Goal: Check status: Check status

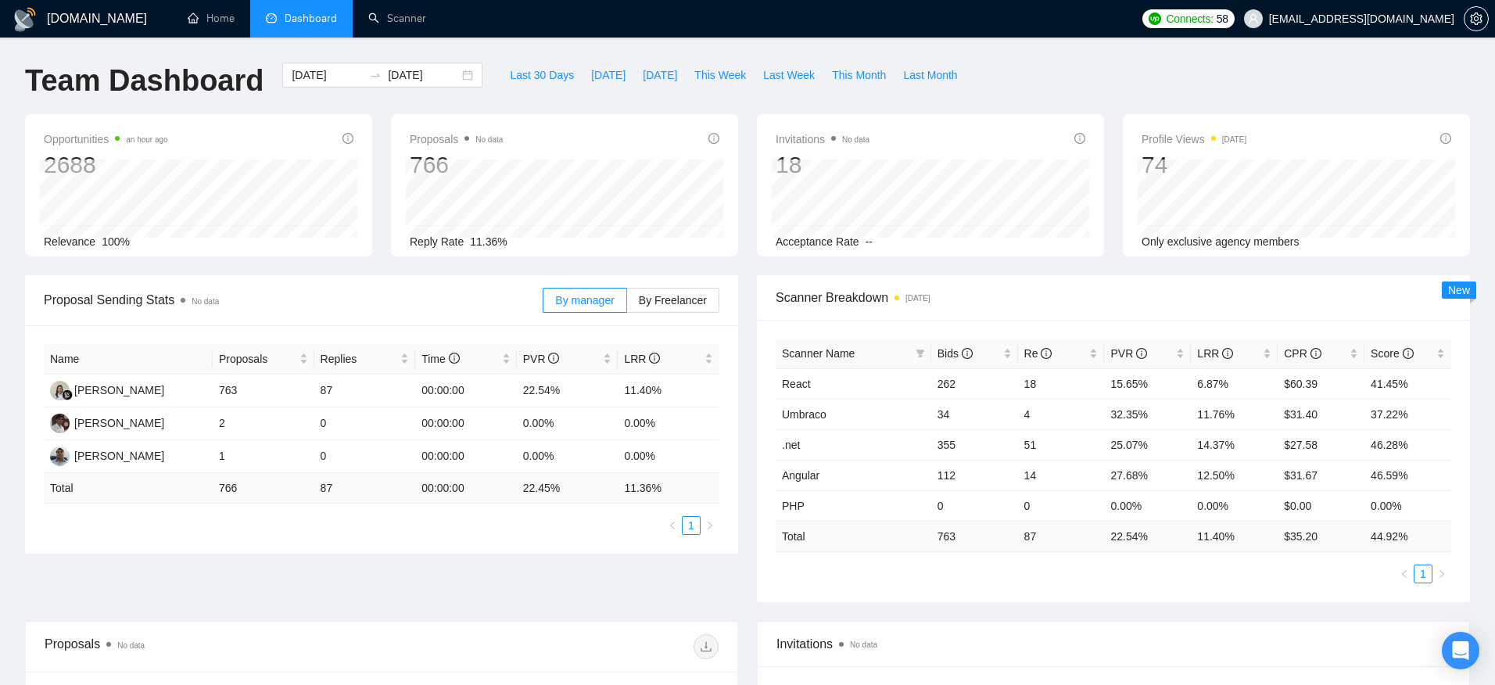
click at [1362, 19] on span "shyam@sumedhasoftech.com" at bounding box center [1361, 19] width 185 height 0
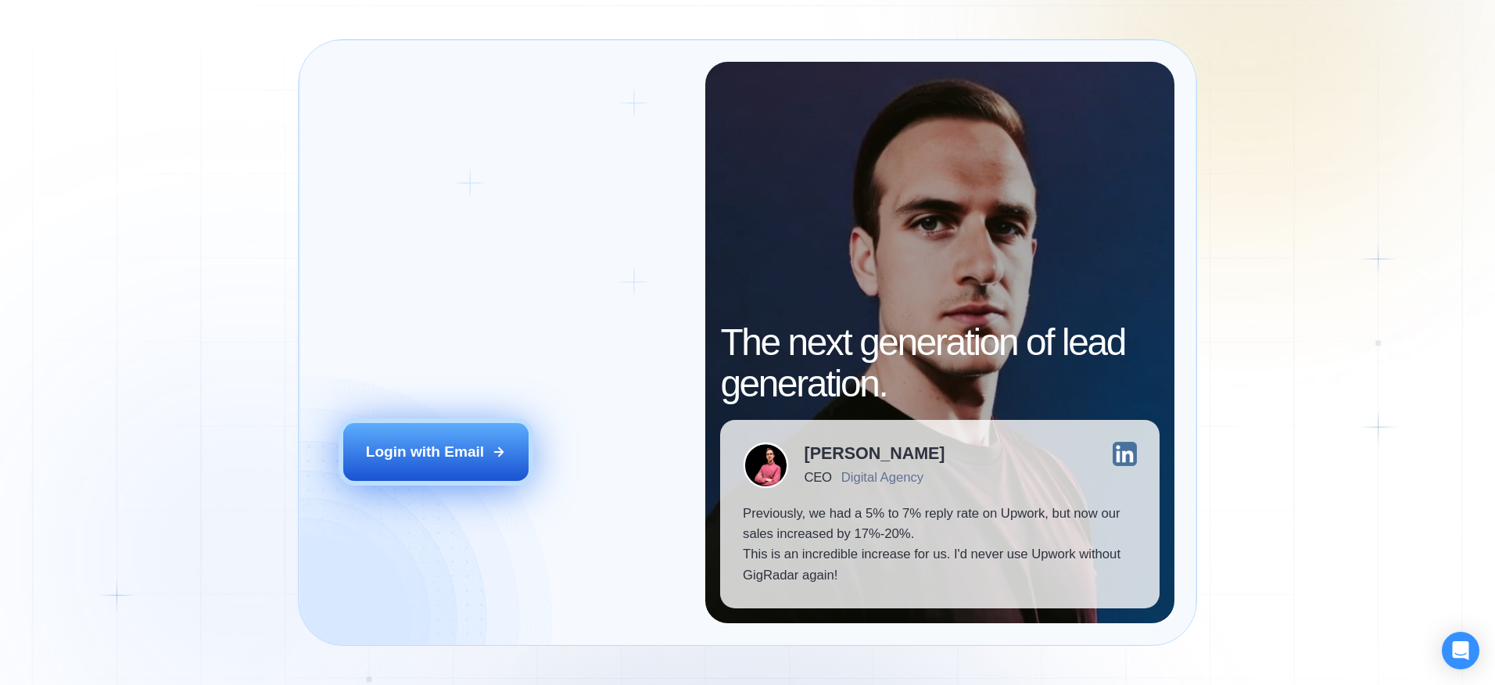
click at [431, 450] on div "Login with Email" at bounding box center [425, 452] width 118 height 20
click at [477, 462] on div "Login with Email" at bounding box center [425, 452] width 118 height 20
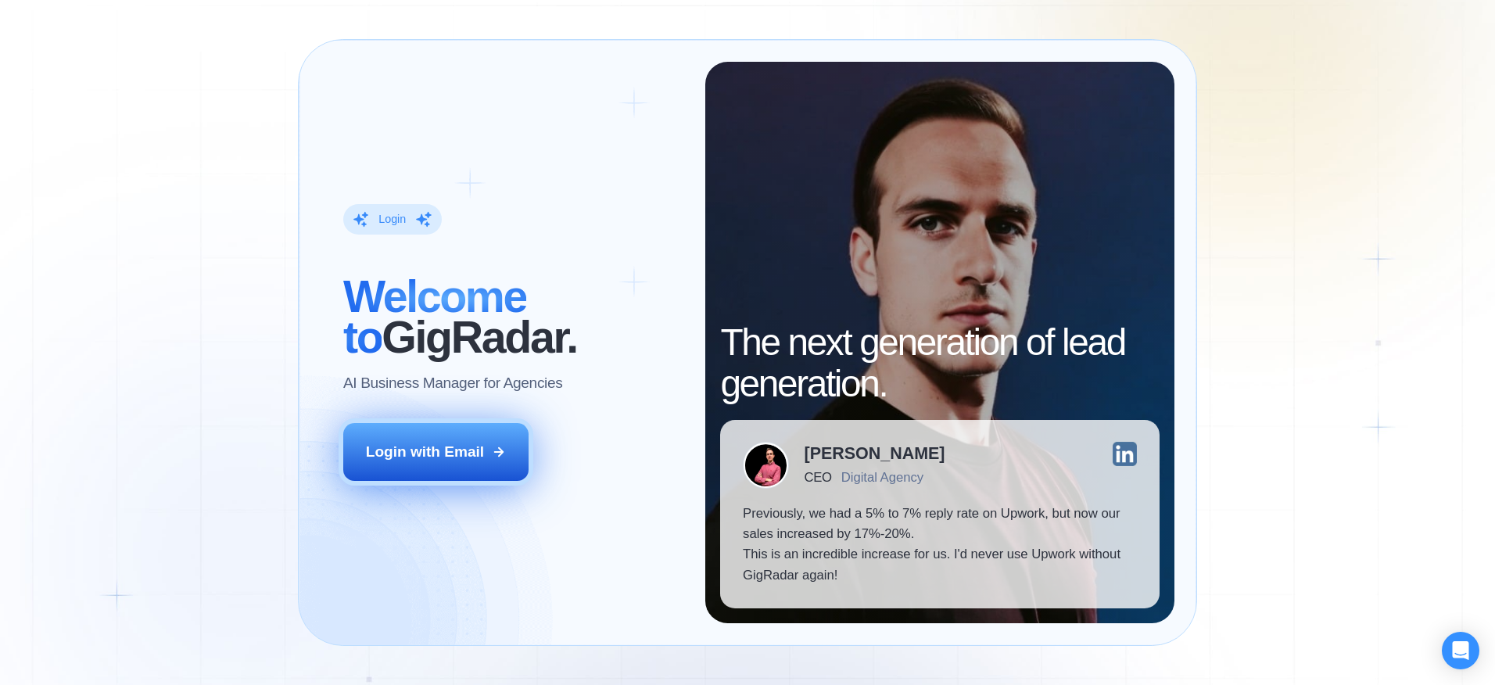
click at [463, 453] on div "Login with Email" at bounding box center [425, 452] width 118 height 20
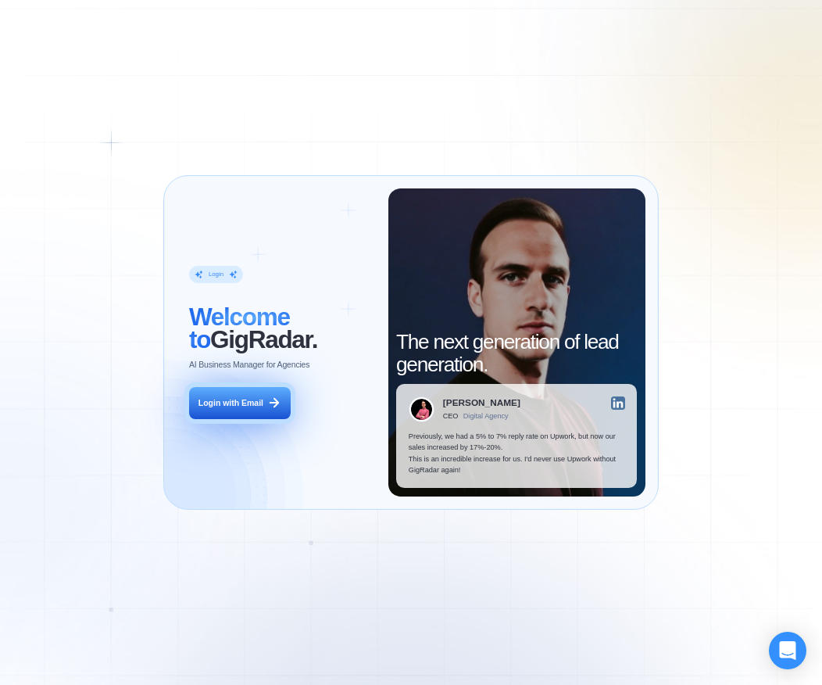
click at [256, 401] on div "Login with Email" at bounding box center [231, 402] width 65 height 11
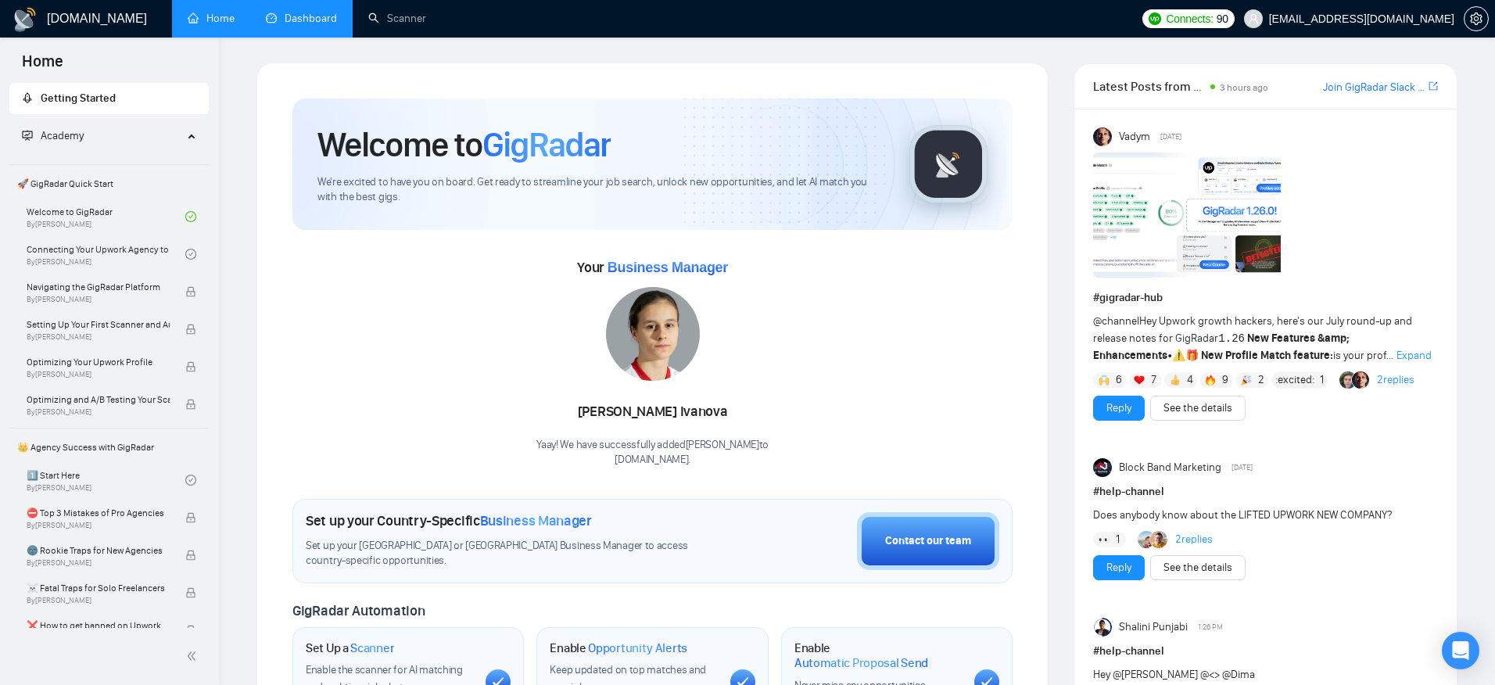
click at [304, 18] on link "Dashboard" at bounding box center [301, 18] width 71 height 13
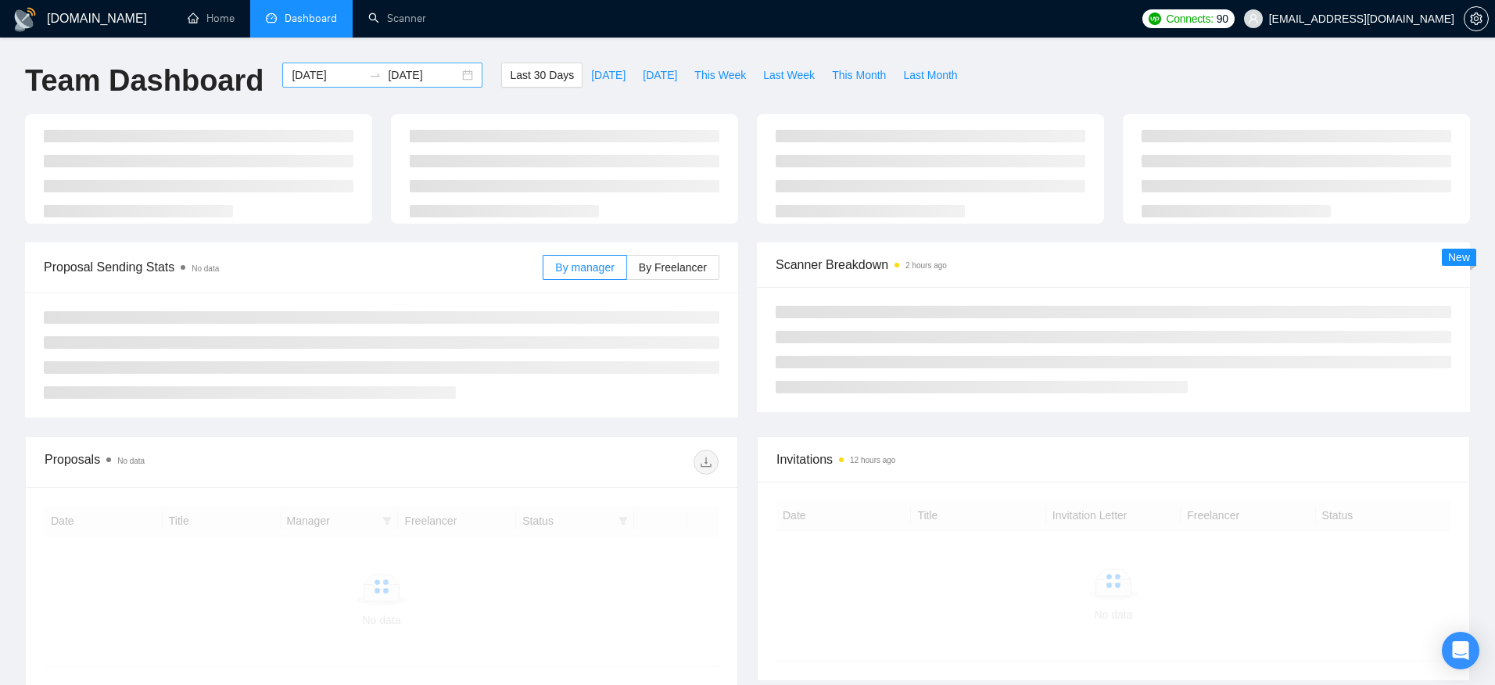
click at [388, 80] on input "[DATE]" at bounding box center [423, 74] width 71 height 17
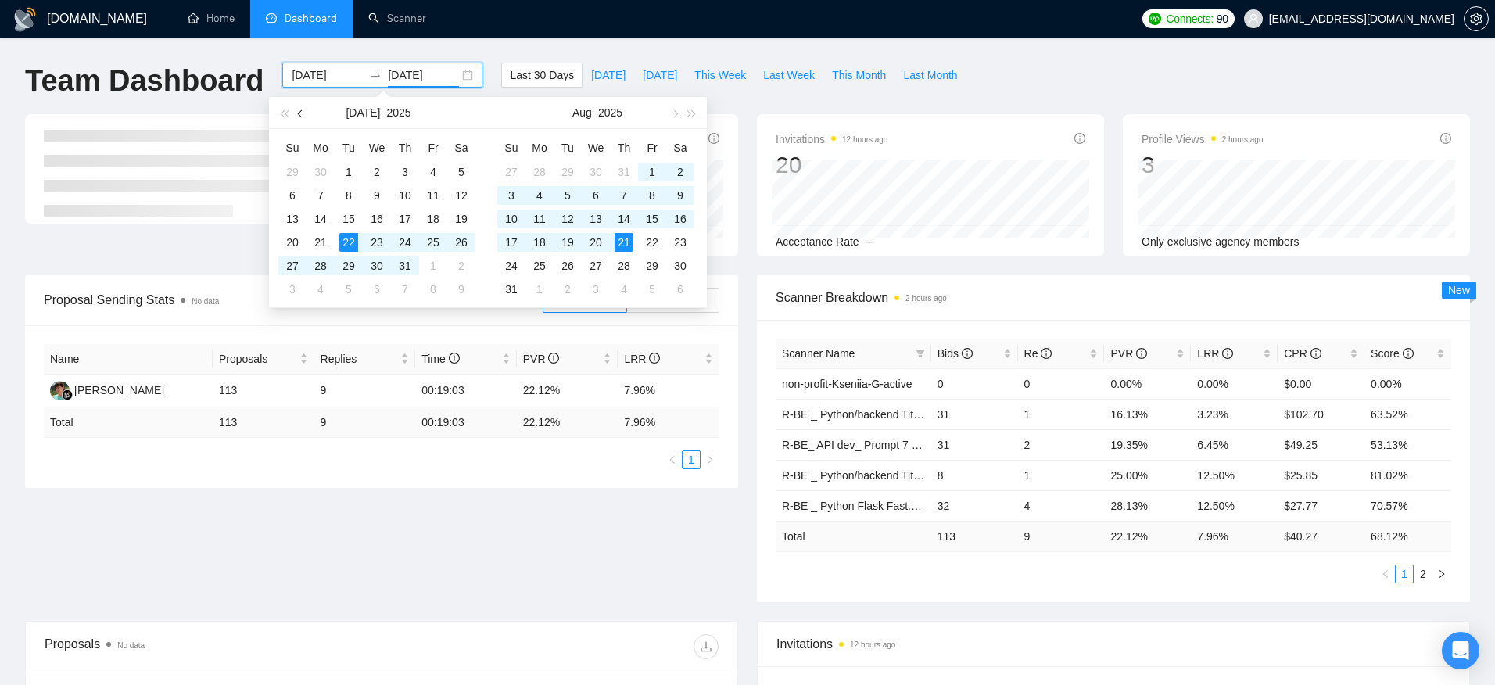
click at [308, 109] on button "button" at bounding box center [300, 112] width 17 height 31
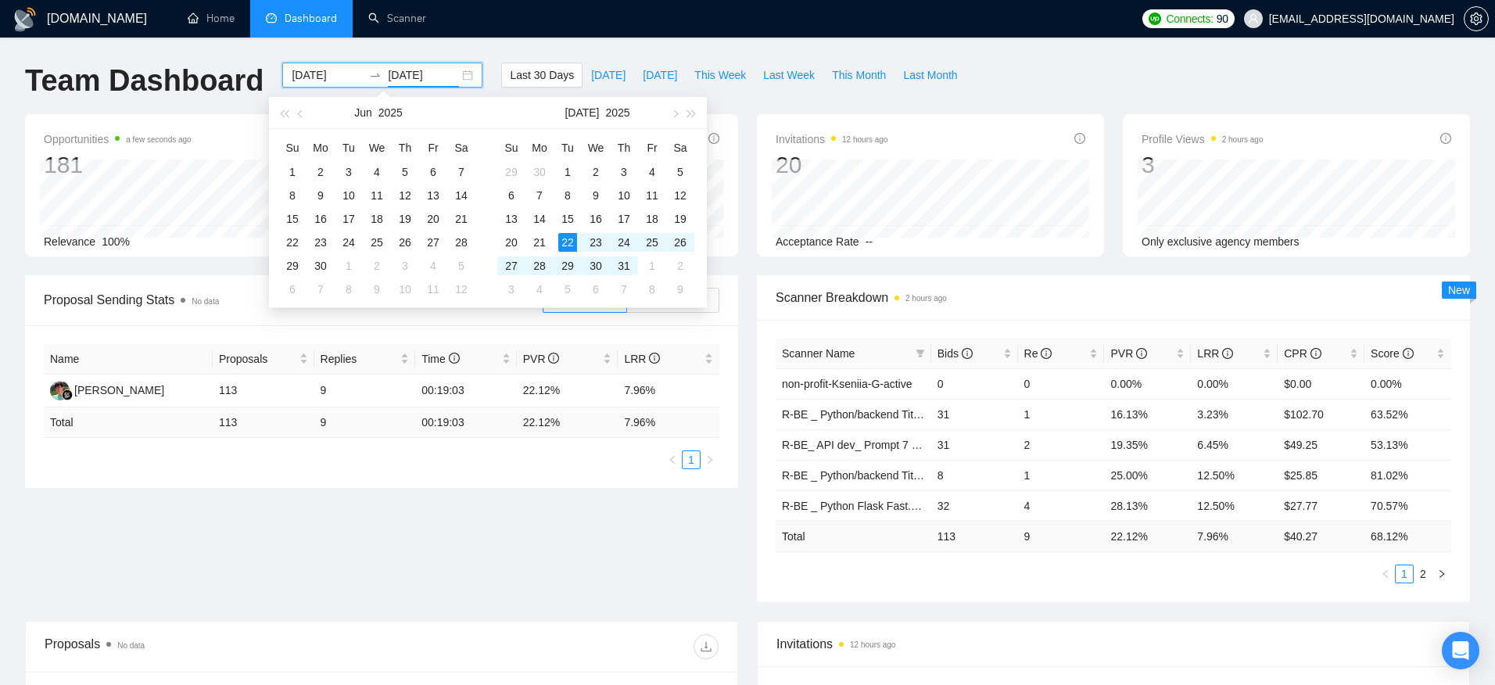
click at [307, 89] on div "[DATE] [DATE]" at bounding box center [382, 89] width 219 height 52
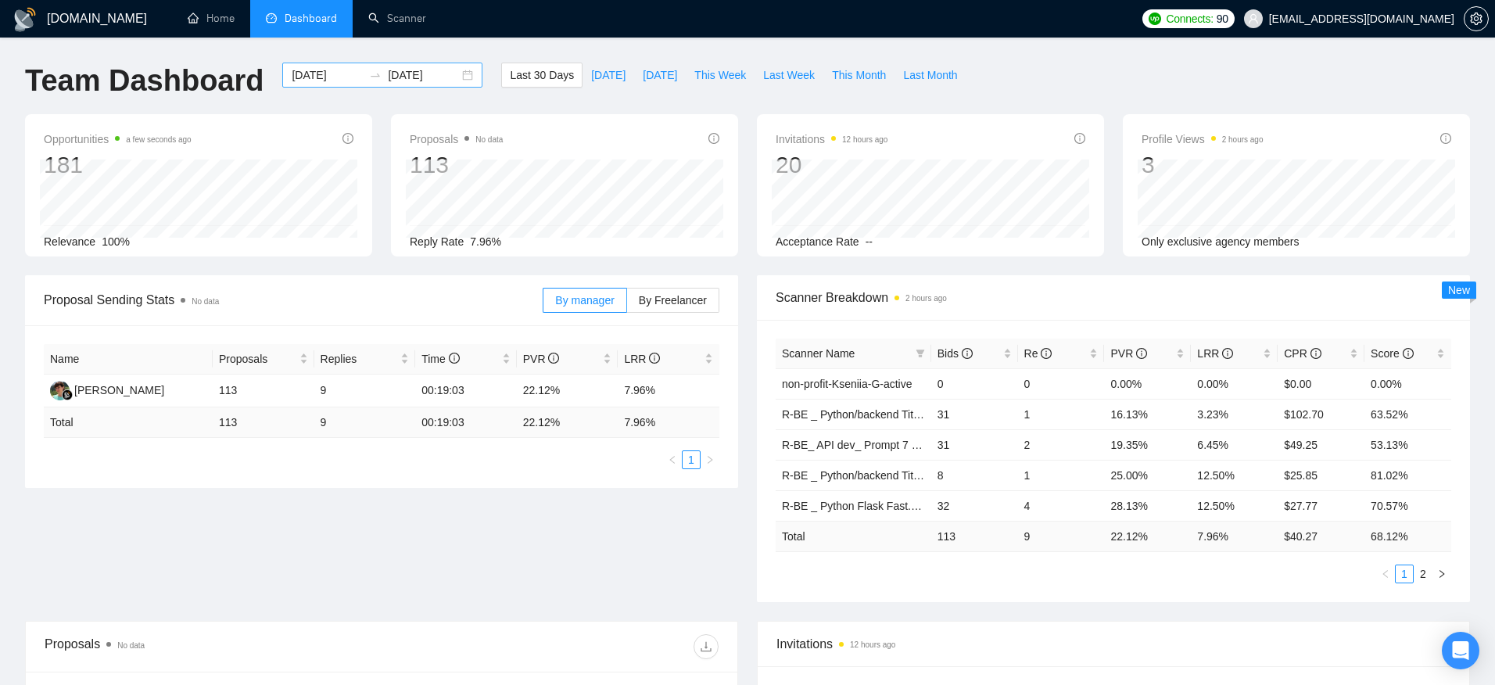
click at [310, 70] on input "2025-07-22" at bounding box center [327, 74] width 71 height 17
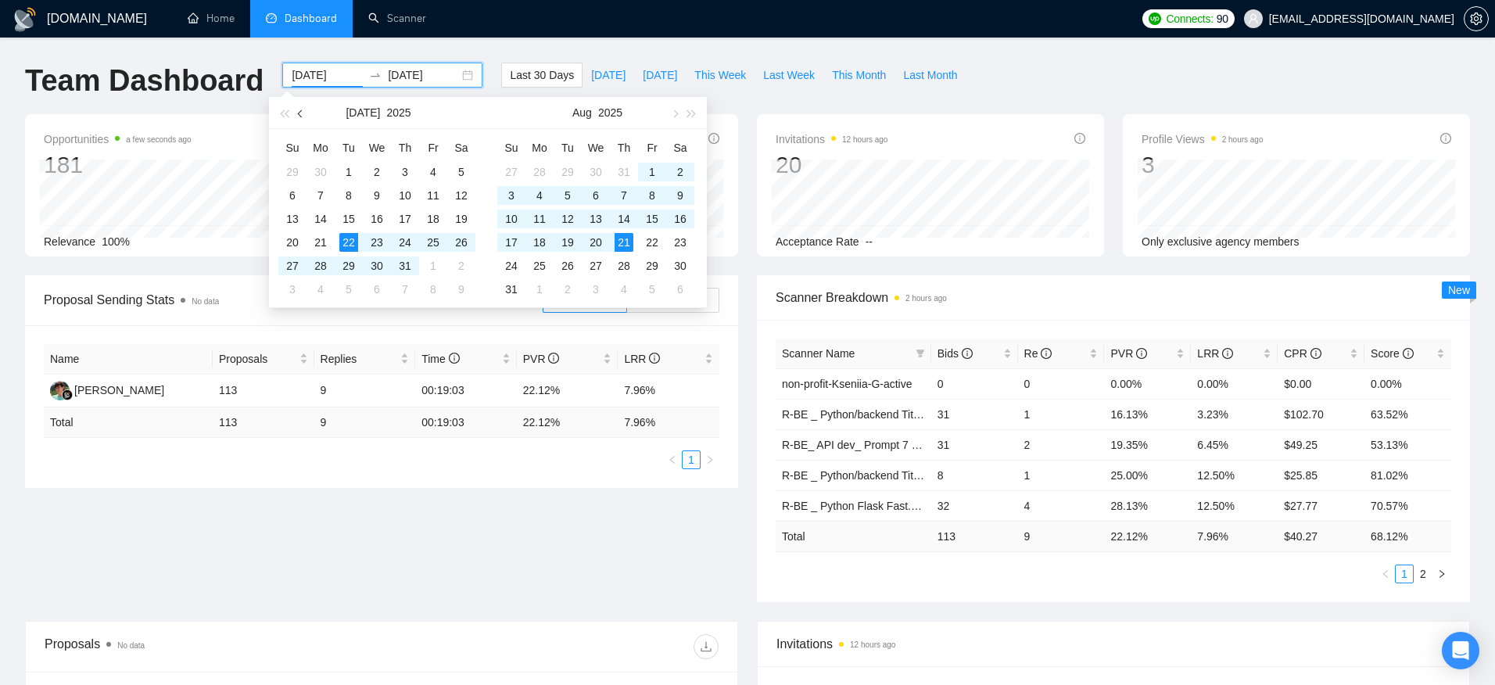
click at [303, 113] on span "button" at bounding box center [302, 113] width 8 height 8
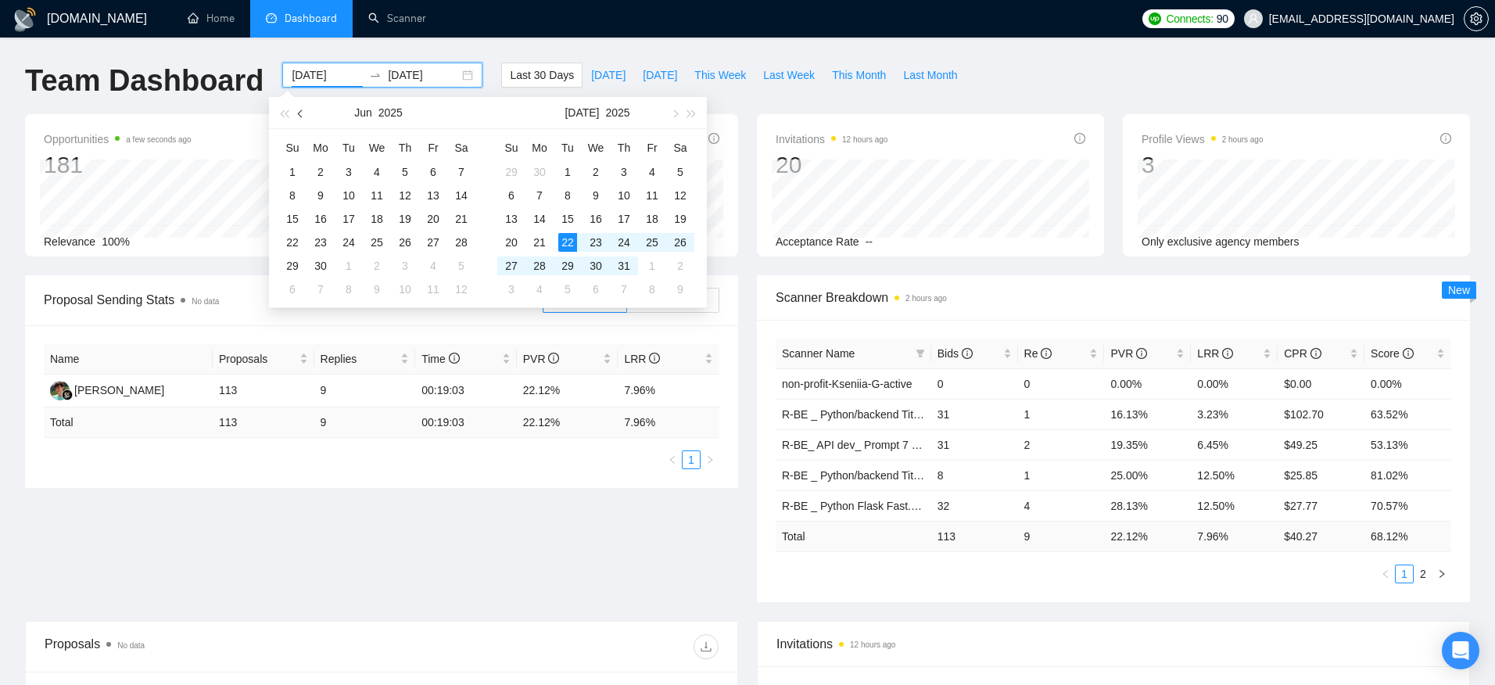
click at [303, 113] on span "button" at bounding box center [302, 113] width 8 height 8
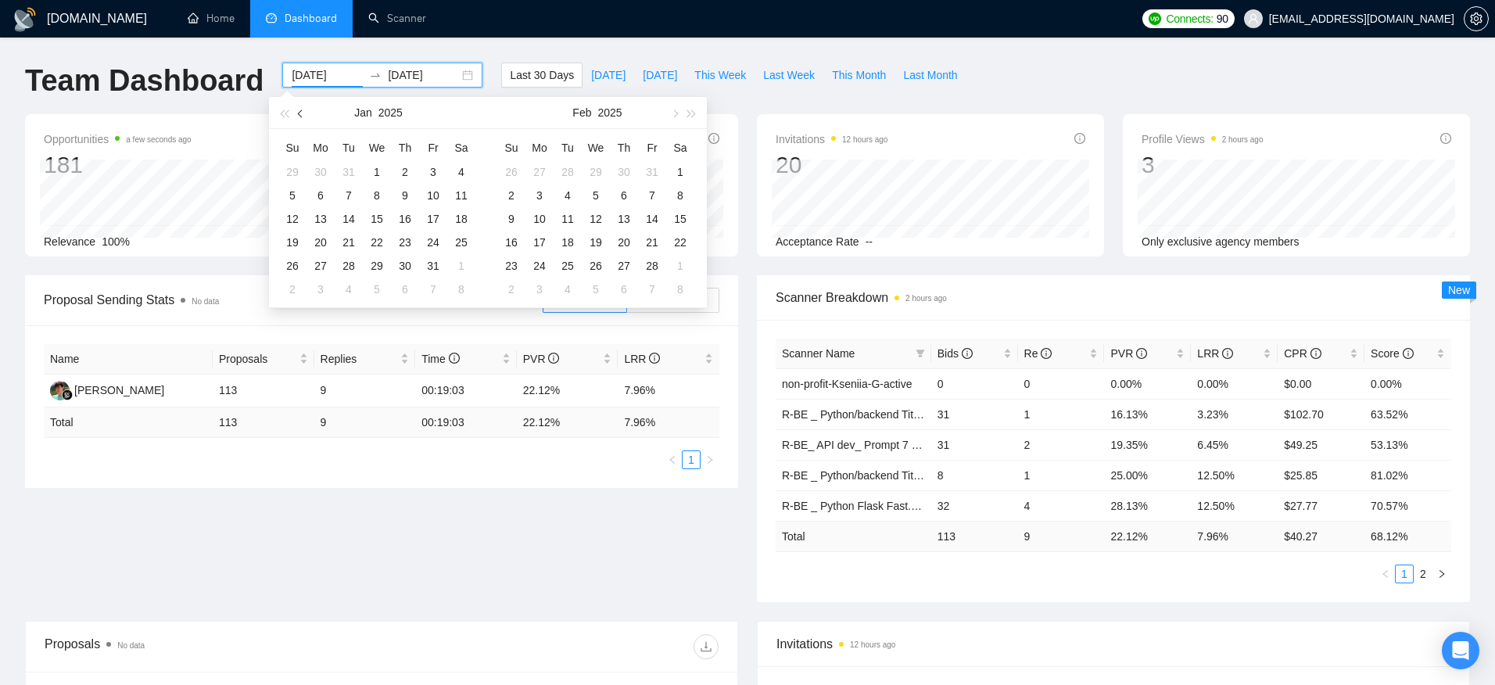
click at [303, 113] on span "button" at bounding box center [302, 113] width 8 height 8
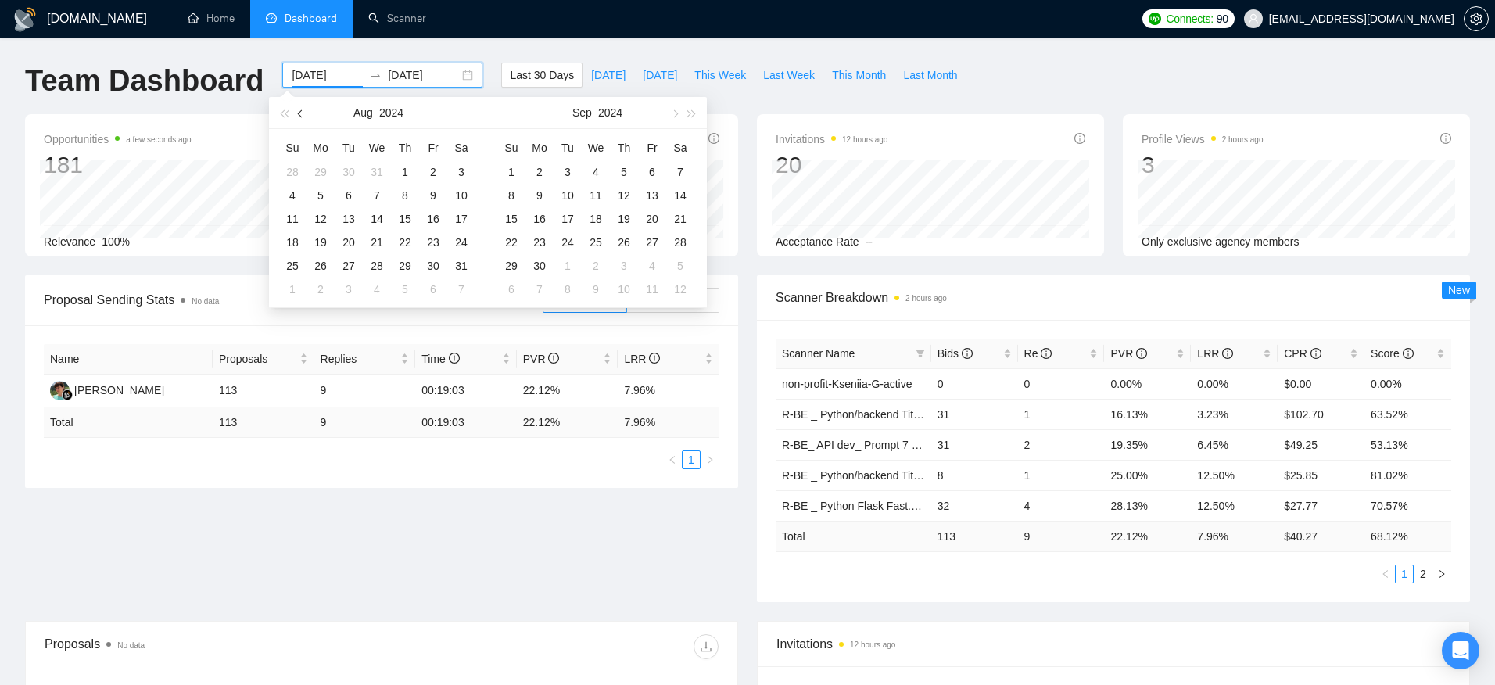
click at [303, 113] on span "button" at bounding box center [302, 113] width 8 height 8
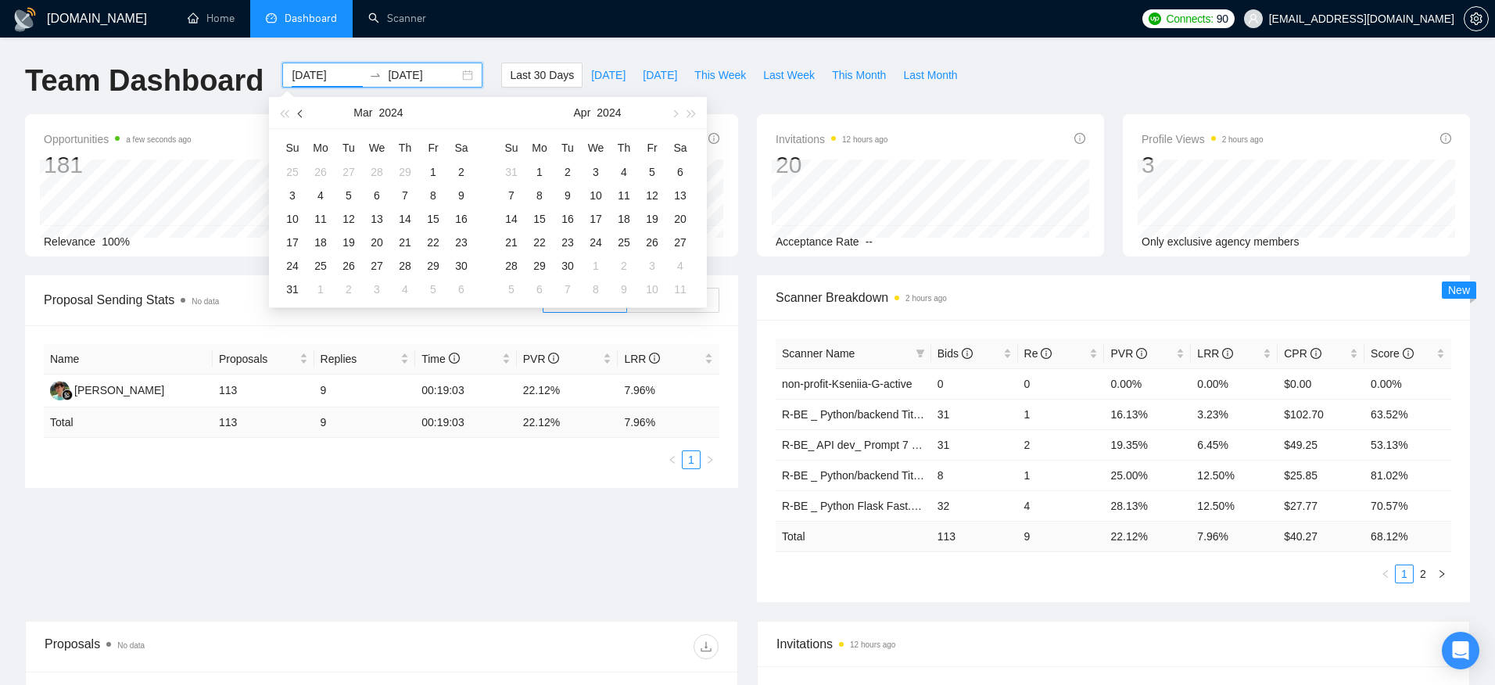
click at [303, 113] on span "button" at bounding box center [302, 113] width 8 height 8
click at [300, 109] on span "button" at bounding box center [302, 113] width 8 height 8
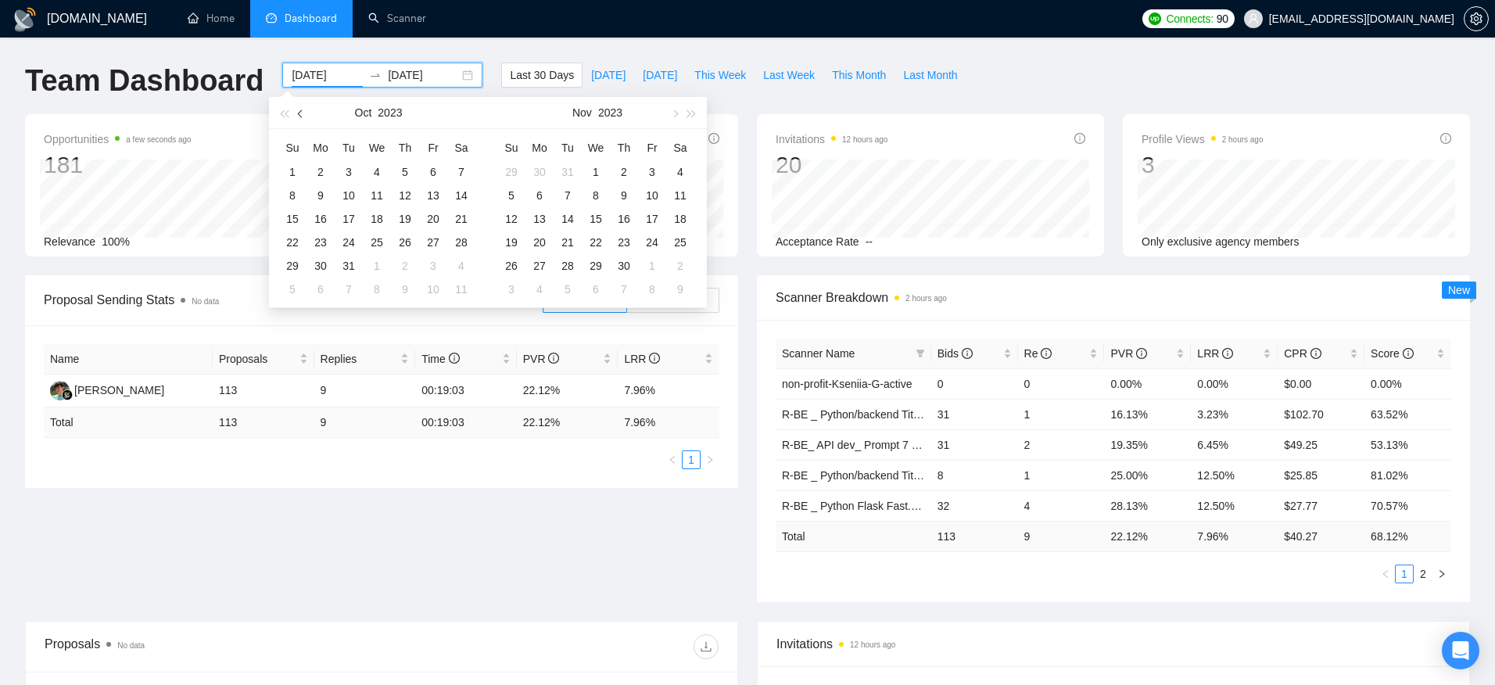
click at [300, 109] on span "button" at bounding box center [302, 113] width 8 height 8
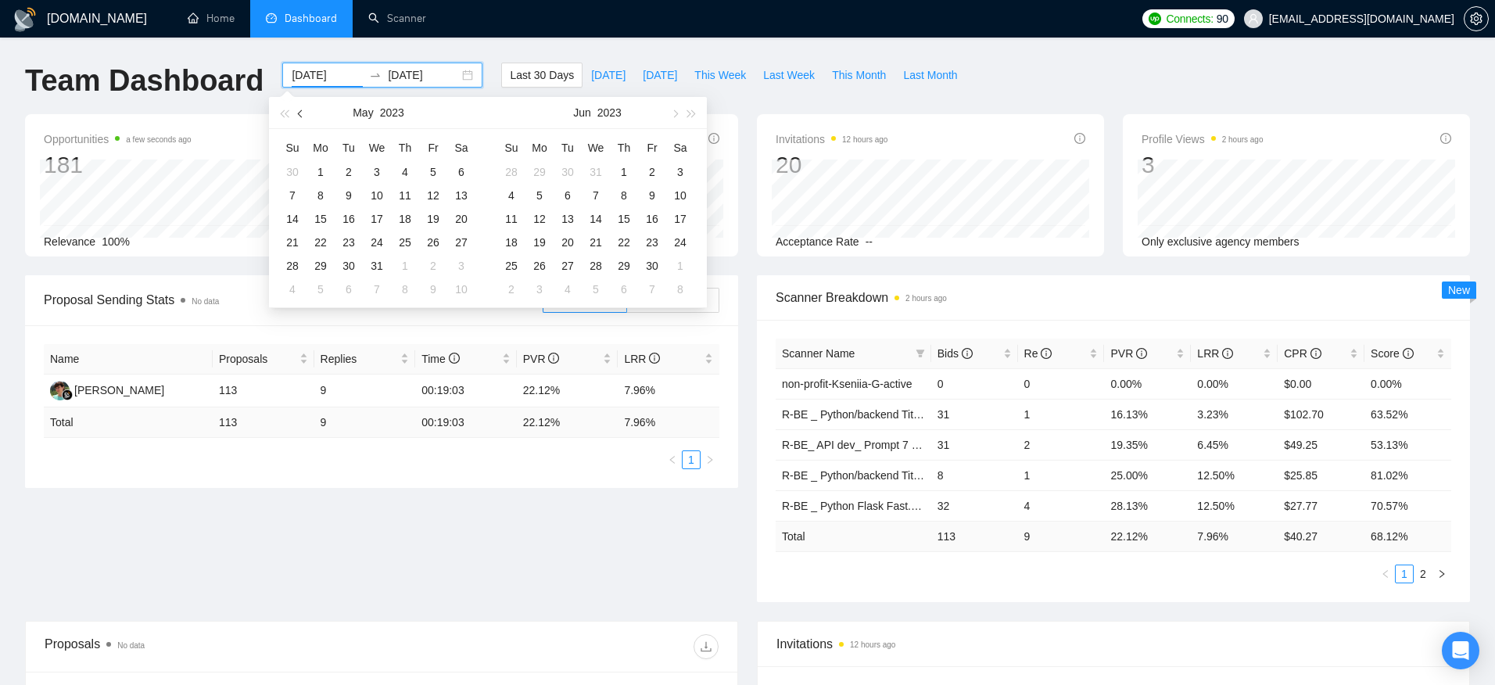
click at [300, 109] on span "button" at bounding box center [302, 113] width 8 height 8
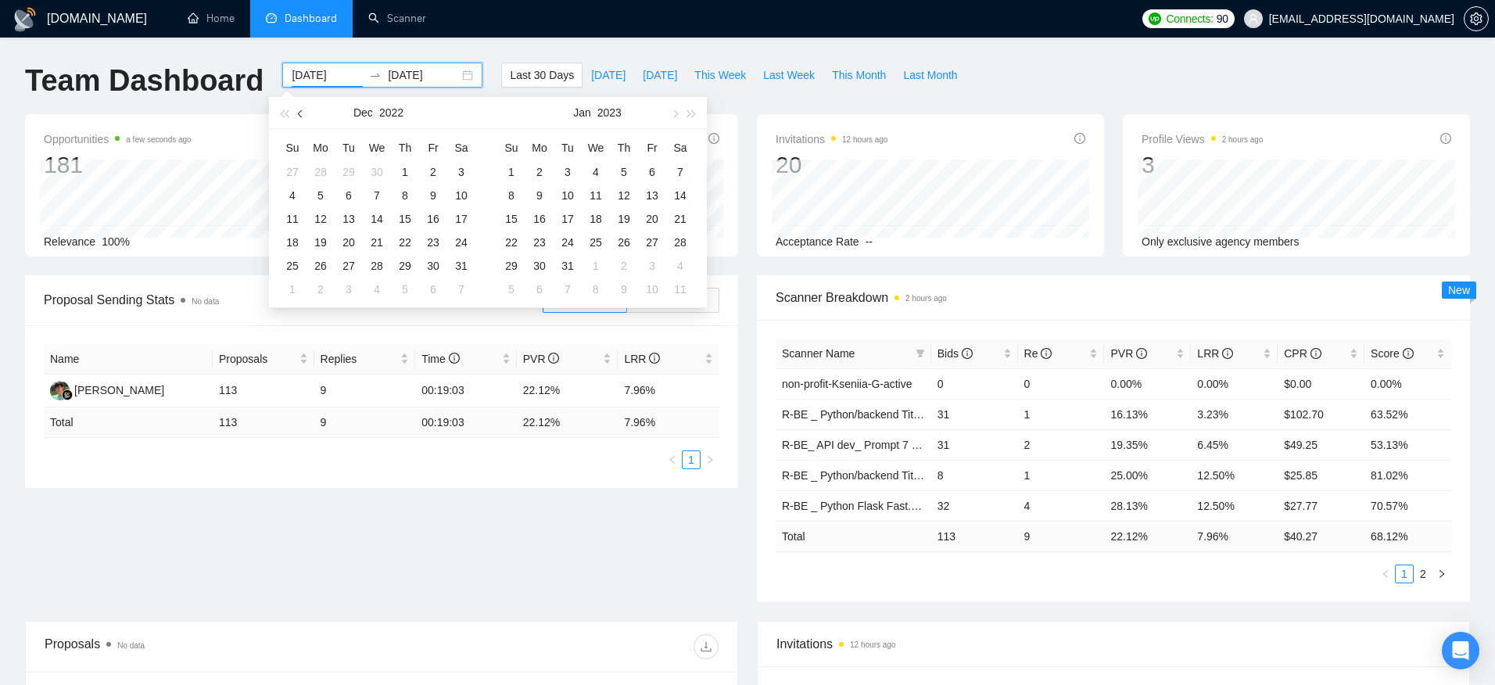
click at [300, 109] on span "button" at bounding box center [302, 113] width 8 height 8
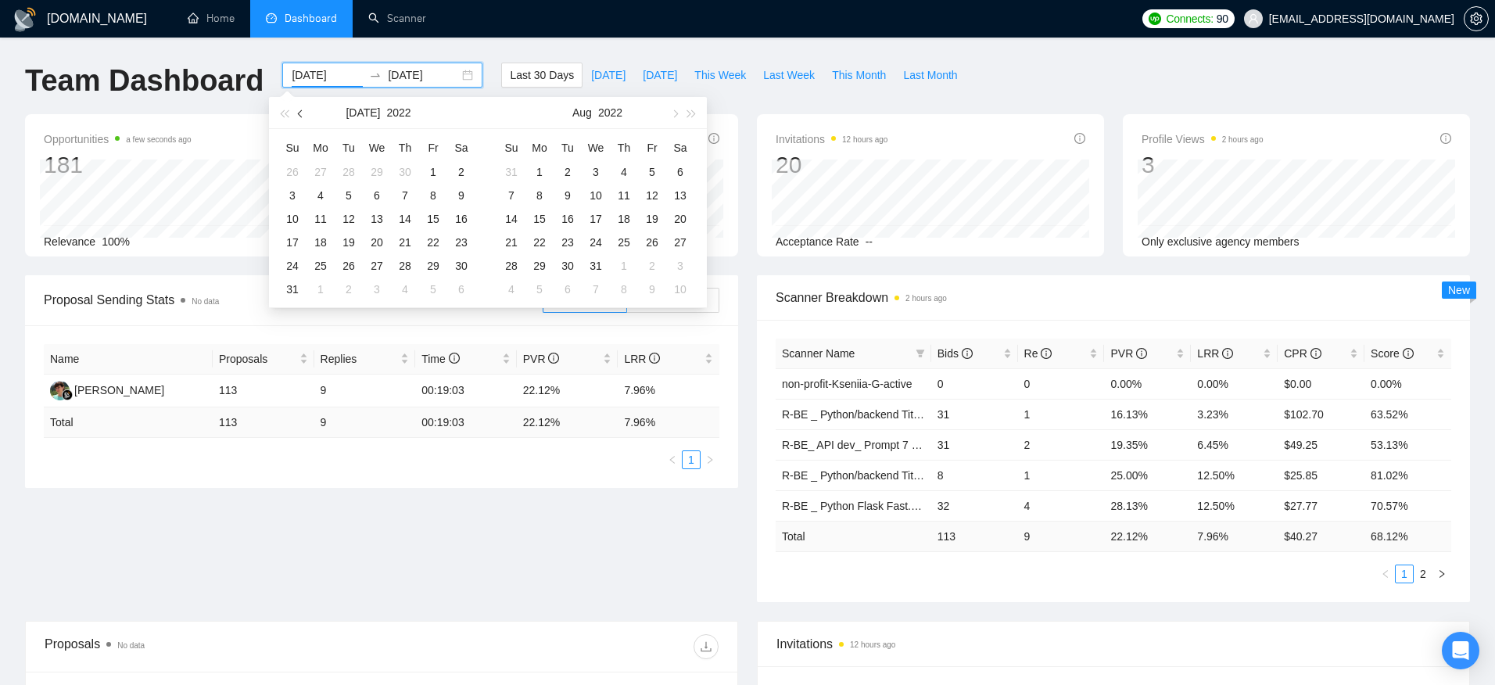
click at [300, 109] on span "button" at bounding box center [302, 113] width 8 height 8
click at [679, 116] on button "button" at bounding box center [673, 112] width 17 height 31
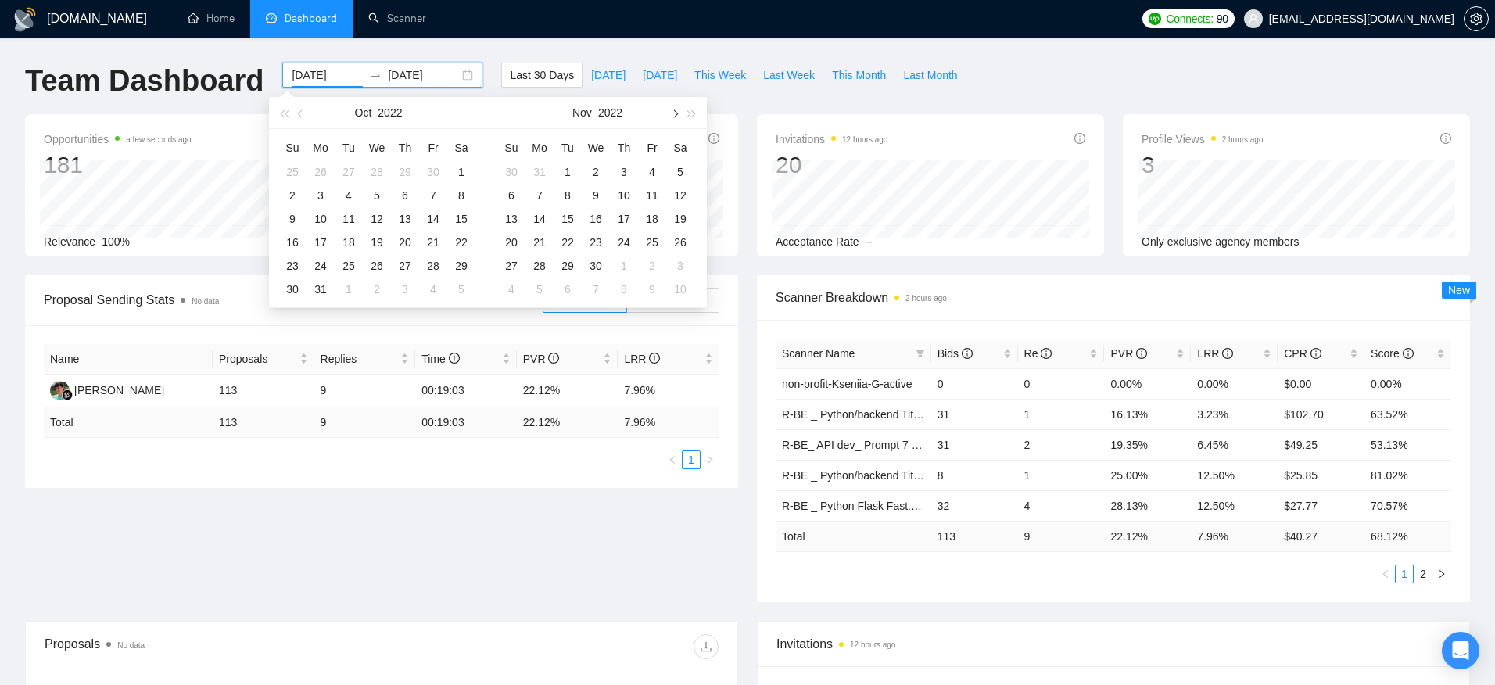
click at [679, 116] on button "button" at bounding box center [673, 112] width 17 height 31
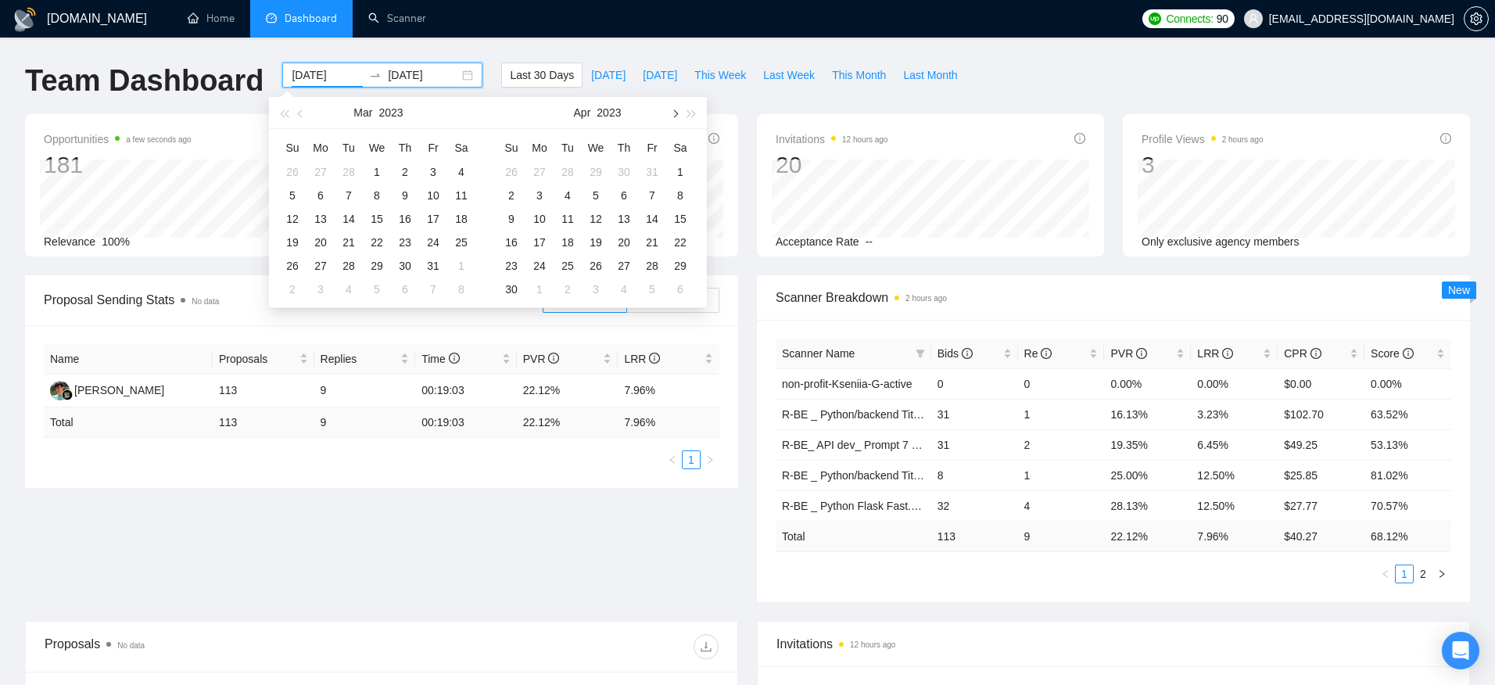
click at [679, 116] on button "button" at bounding box center [673, 112] width 17 height 31
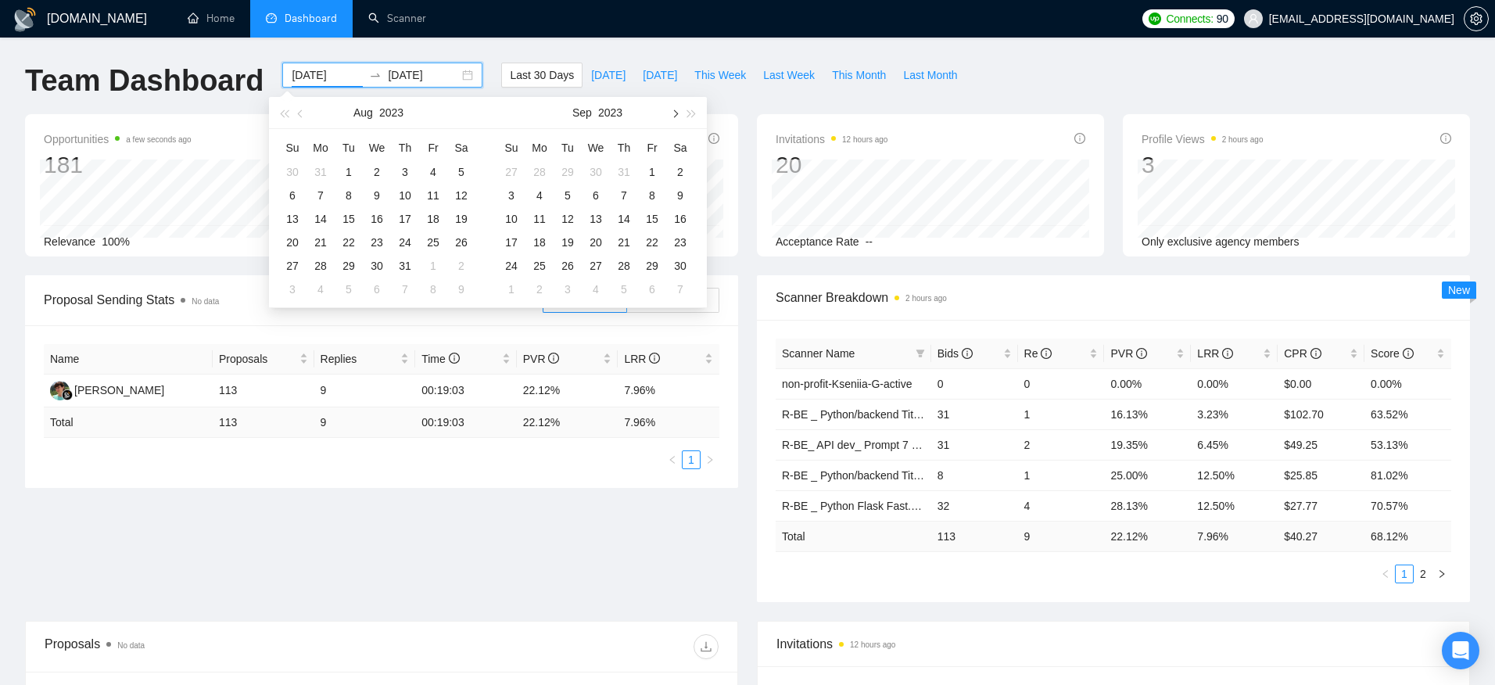
click at [679, 116] on button "button" at bounding box center [673, 112] width 17 height 31
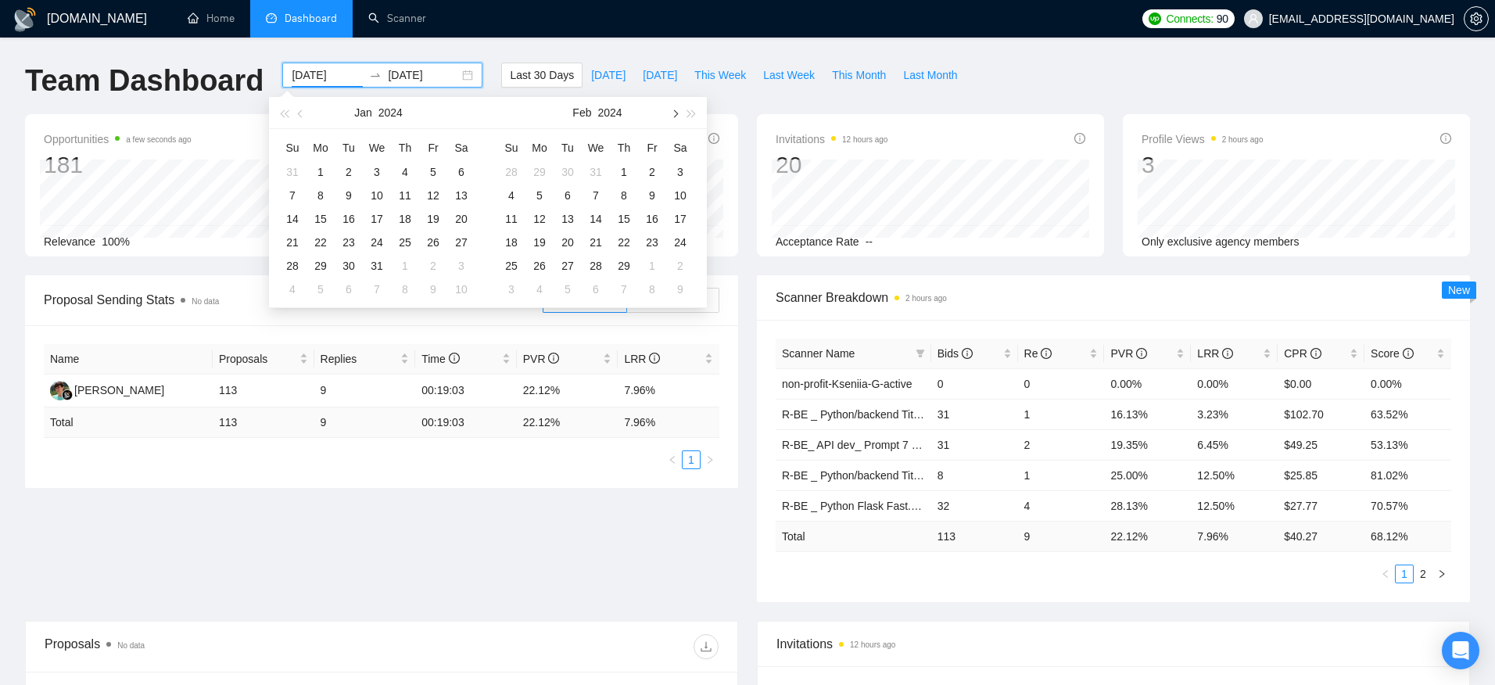
click at [679, 116] on button "button" at bounding box center [673, 112] width 17 height 31
type input "2024-03-01"
click at [650, 167] on div "1" at bounding box center [652, 172] width 19 height 19
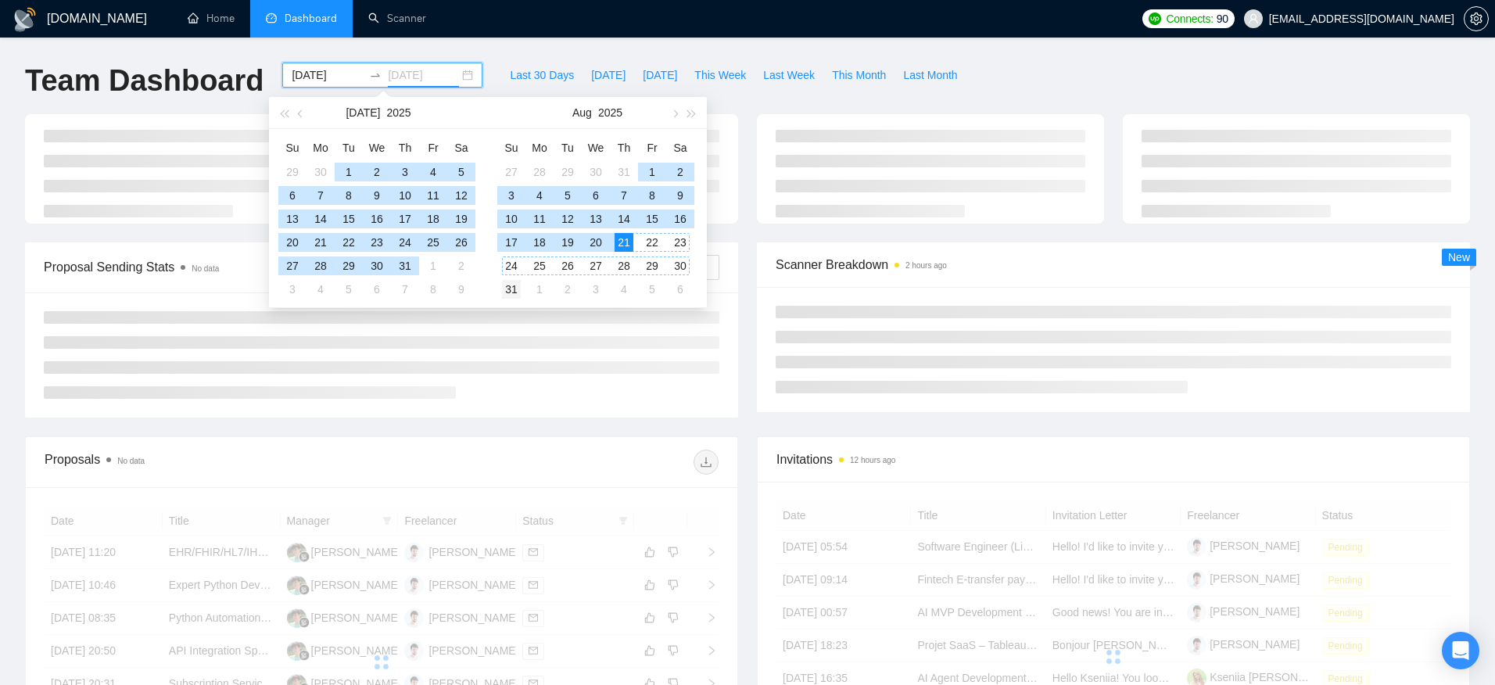
type input "2025-08-31"
click at [510, 288] on div "31" at bounding box center [511, 289] width 19 height 19
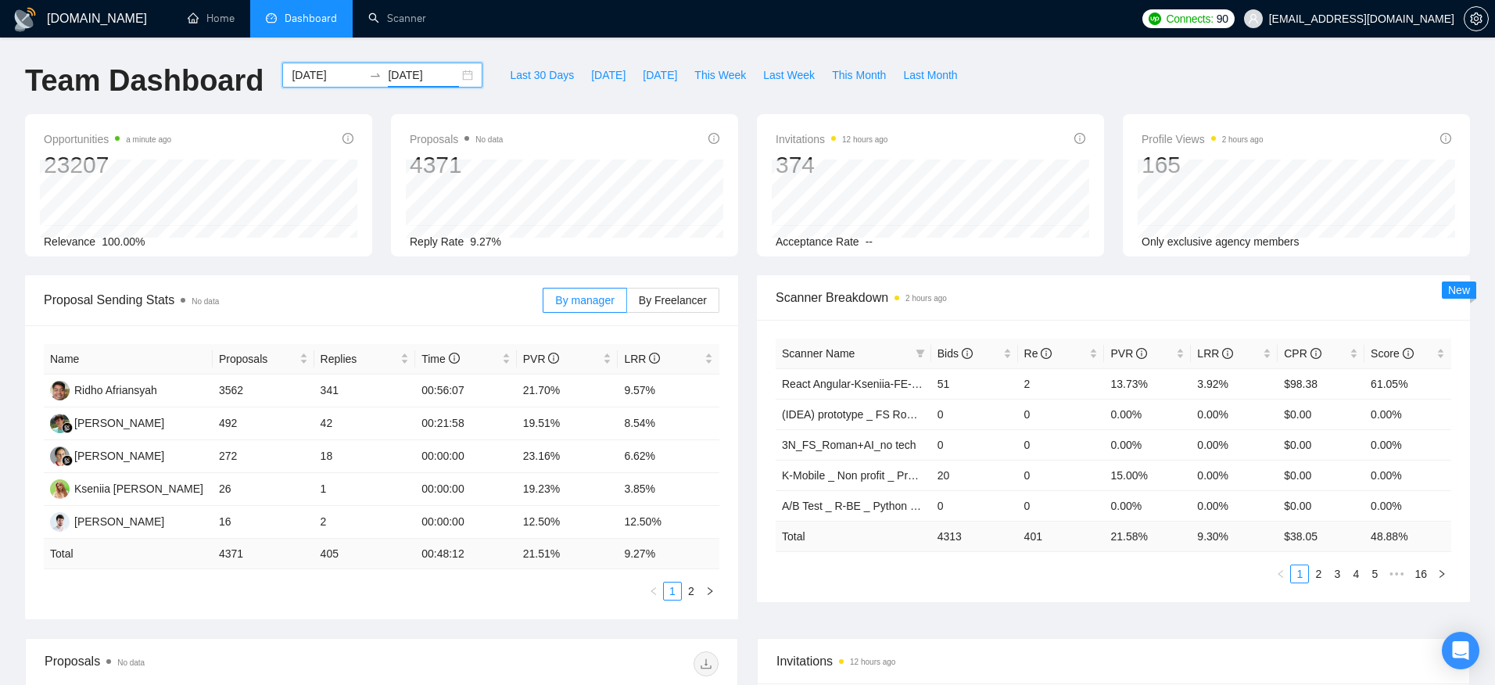
click at [406, 64] on div "2024-03-01 2025-08-31" at bounding box center [382, 75] width 200 height 25
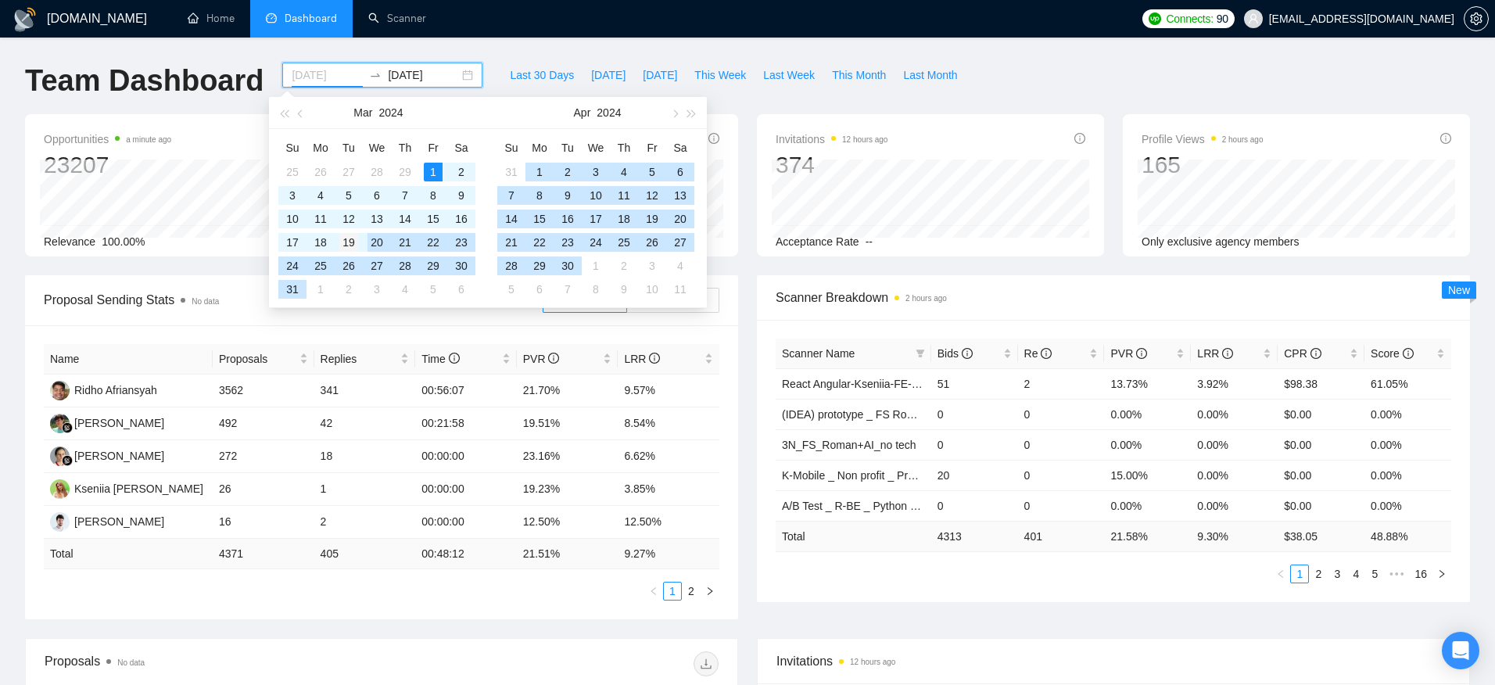
type input "[DATE]"
click at [353, 242] on div "19" at bounding box center [348, 242] width 19 height 19
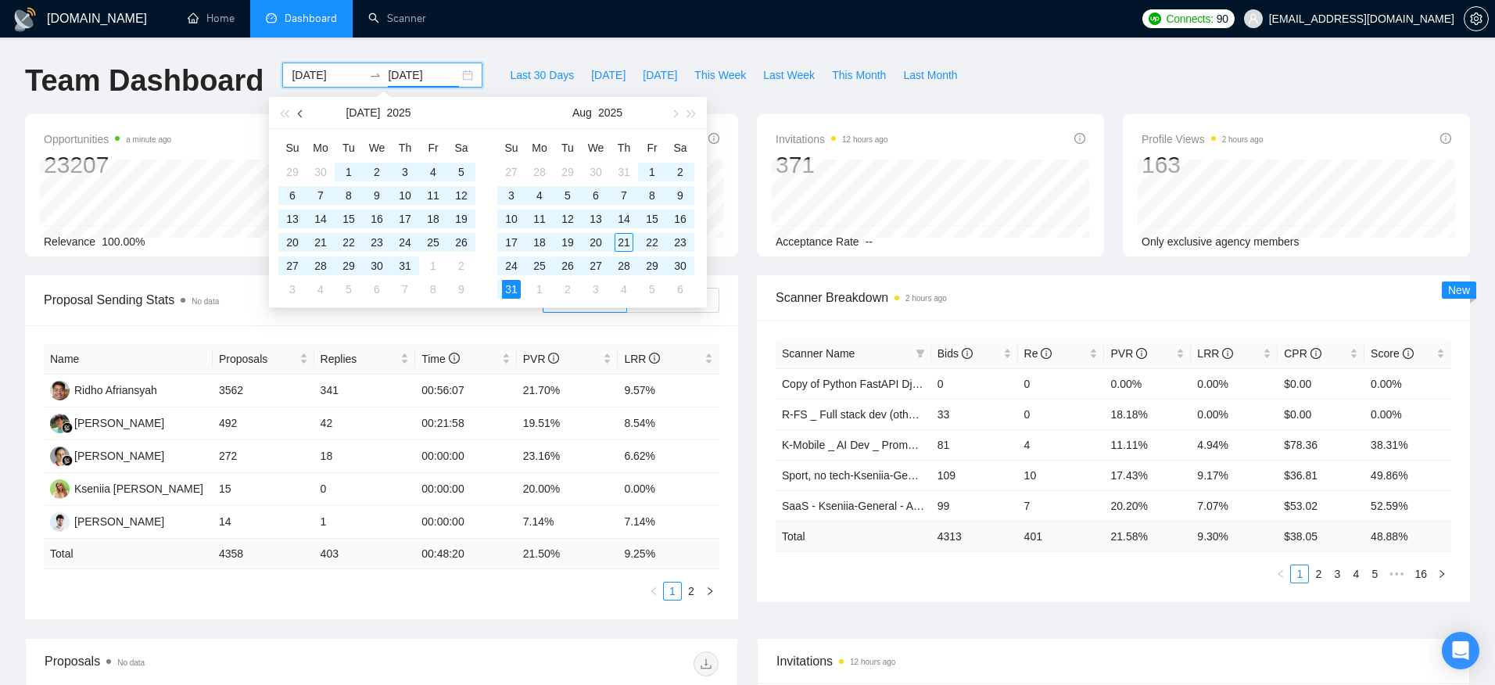
click at [302, 113] on span "button" at bounding box center [302, 113] width 8 height 8
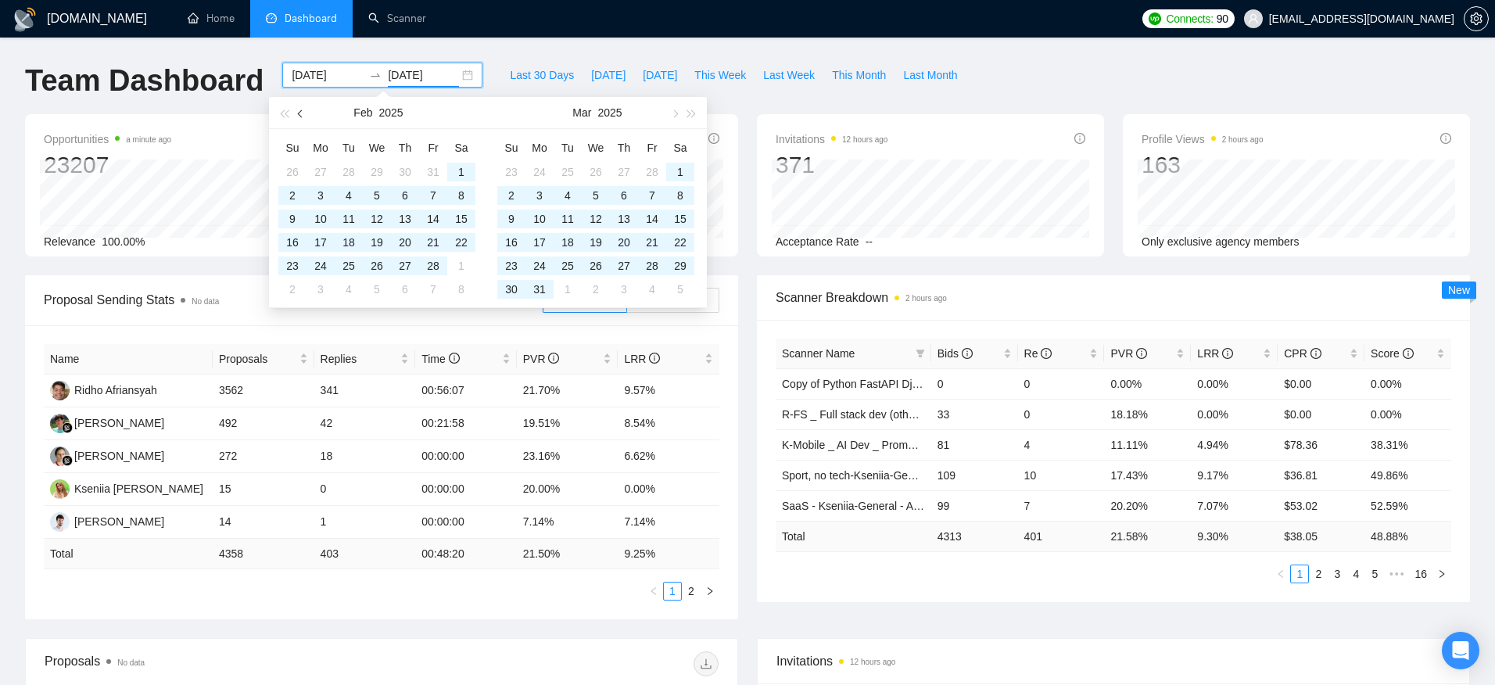
click at [302, 113] on span "button" at bounding box center [302, 113] width 8 height 8
click at [673, 113] on span "button" at bounding box center [674, 113] width 8 height 8
click at [393, 109] on button "2025" at bounding box center [390, 112] width 24 height 31
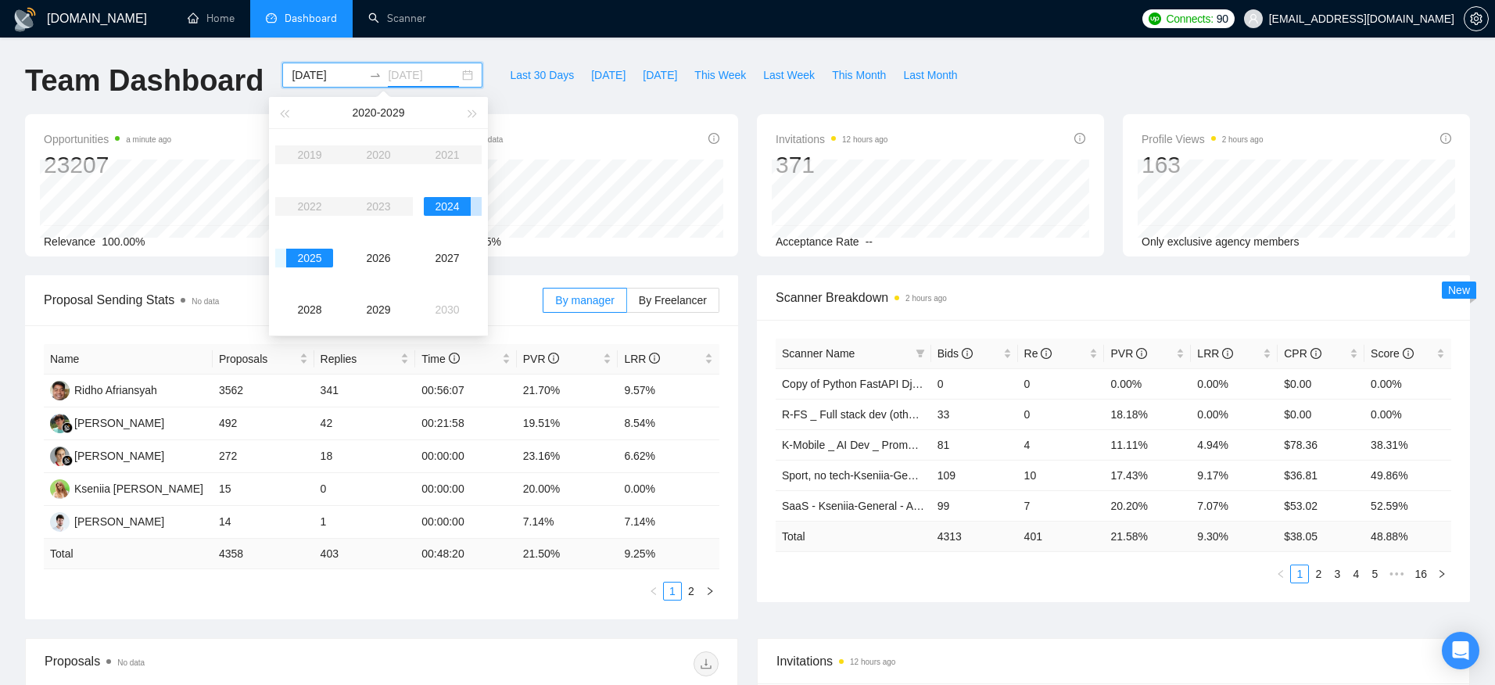
click at [440, 204] on div "2024" at bounding box center [447, 206] width 47 height 19
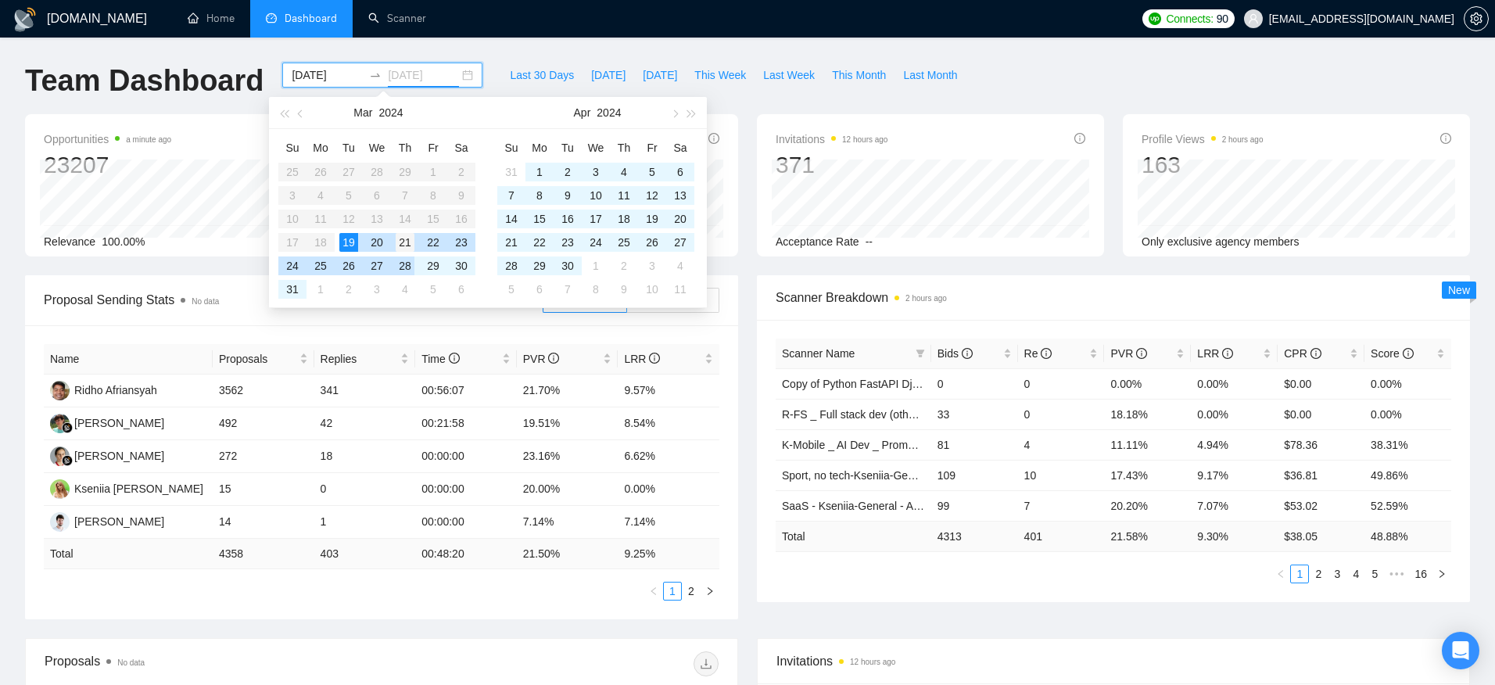
type input "[DATE]"
click at [406, 245] on div "21" at bounding box center [405, 242] width 19 height 19
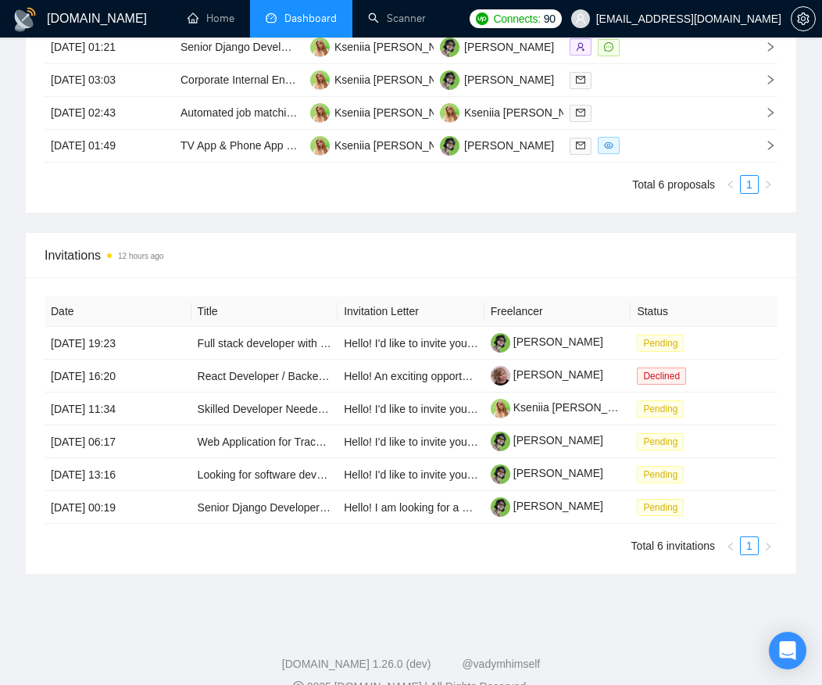
scroll to position [1204, 0]
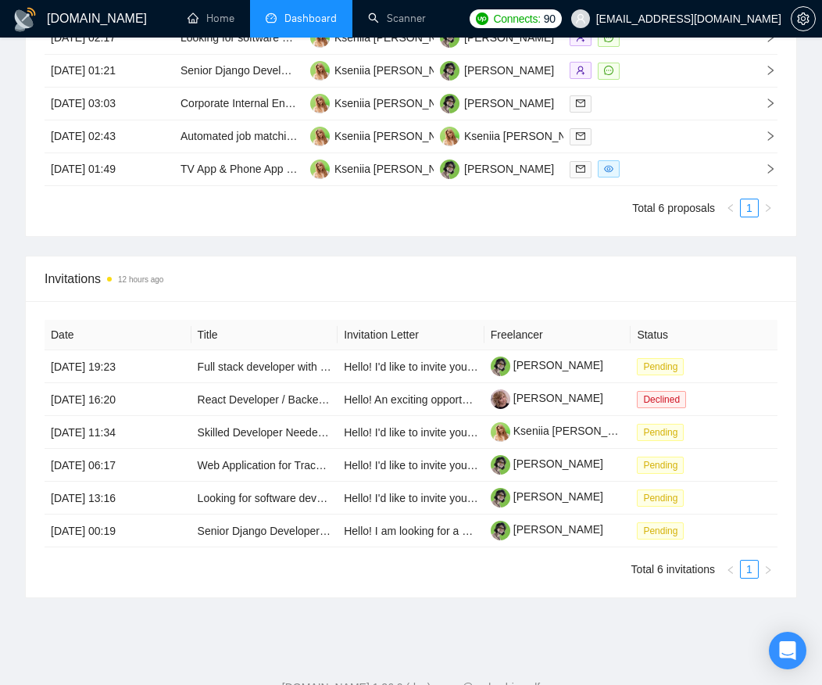
scroll to position [1152, 0]
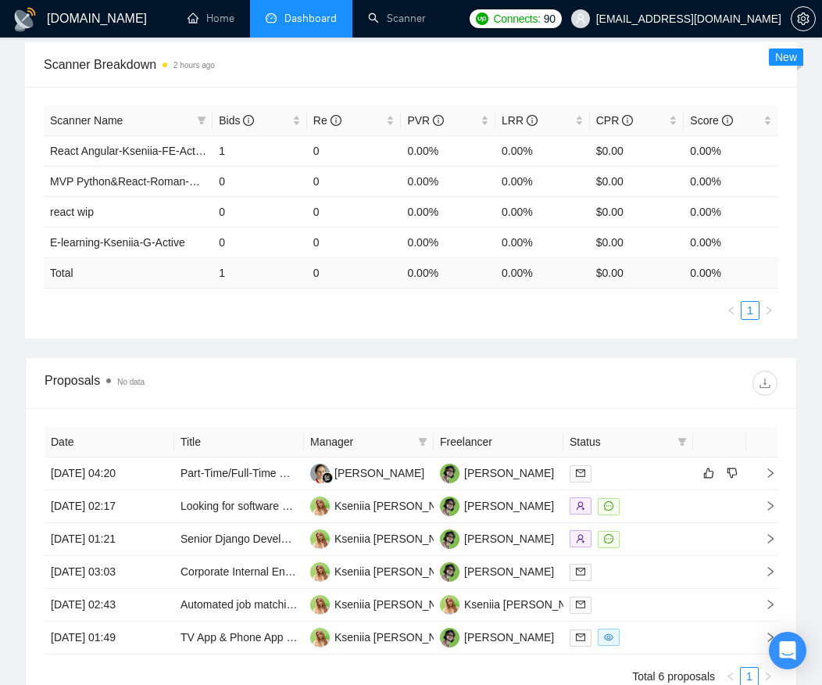
scroll to position [1204, 0]
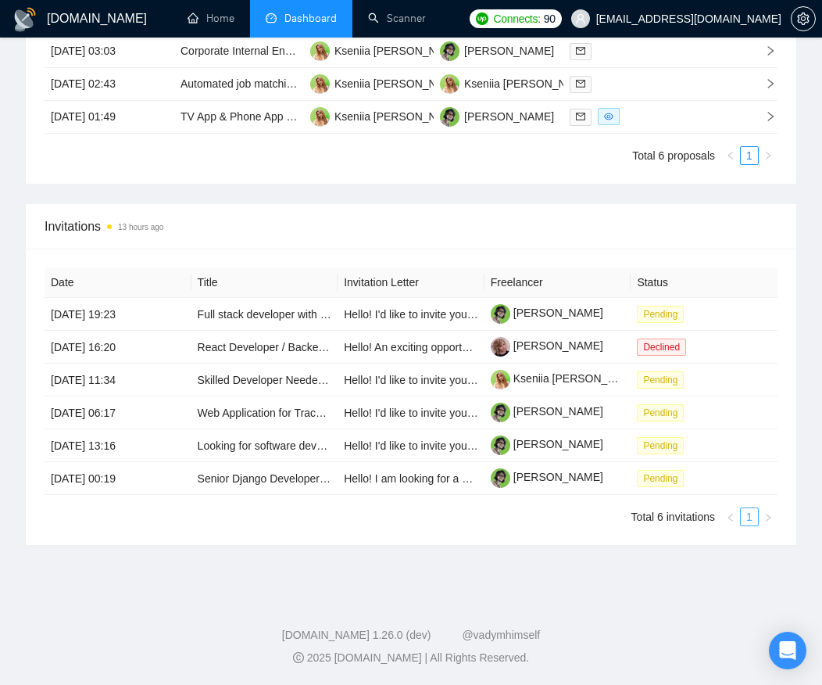
click at [747, 515] on link "1" at bounding box center [749, 516] width 17 height 17
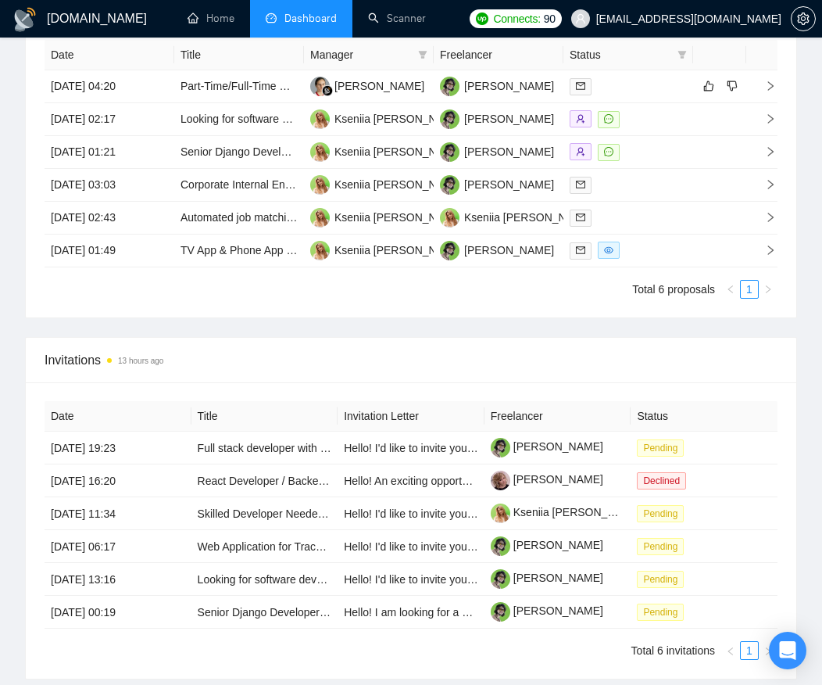
scroll to position [1069, 0]
